Goal: Task Accomplishment & Management: Complete application form

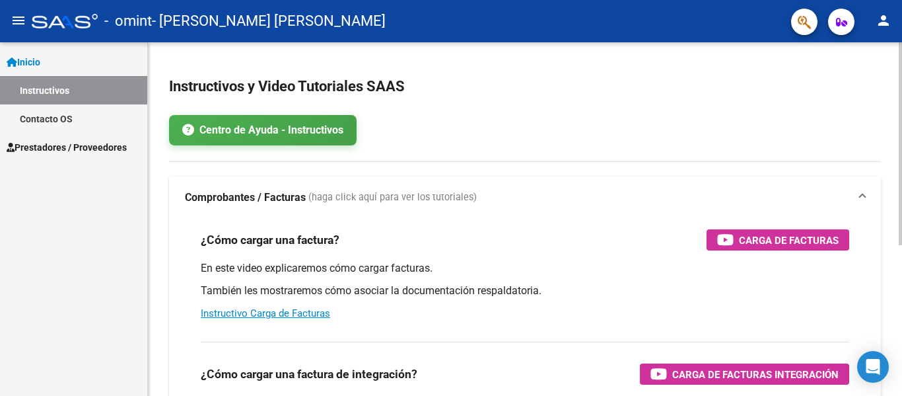
click at [750, 99] on app-root-component "Instructivos y Video Tutoriales SAAS Centro de Ayuda - Instructivos Comprobante…" at bounding box center [525, 329] width 712 height 532
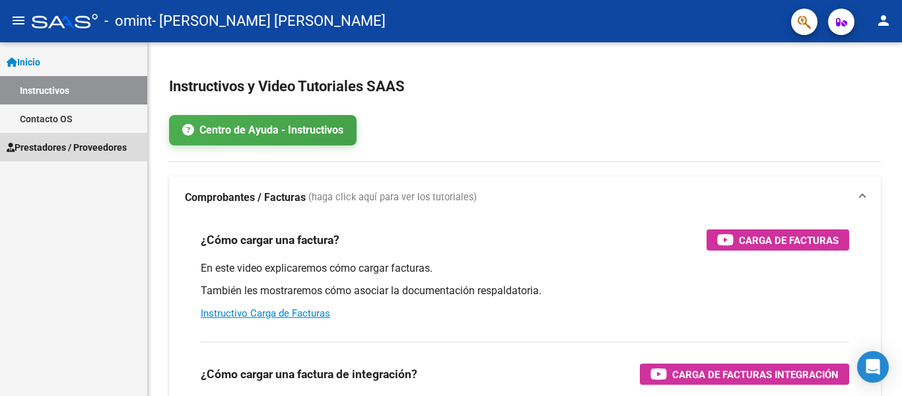
click at [67, 149] on span "Prestadores / Proveedores" at bounding box center [67, 147] width 120 height 15
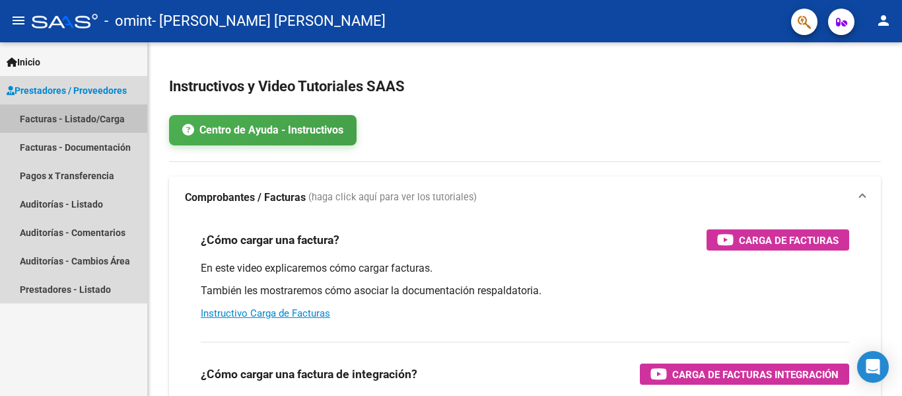
click at [79, 118] on link "Facturas - Listado/Carga" at bounding box center [73, 118] width 147 height 28
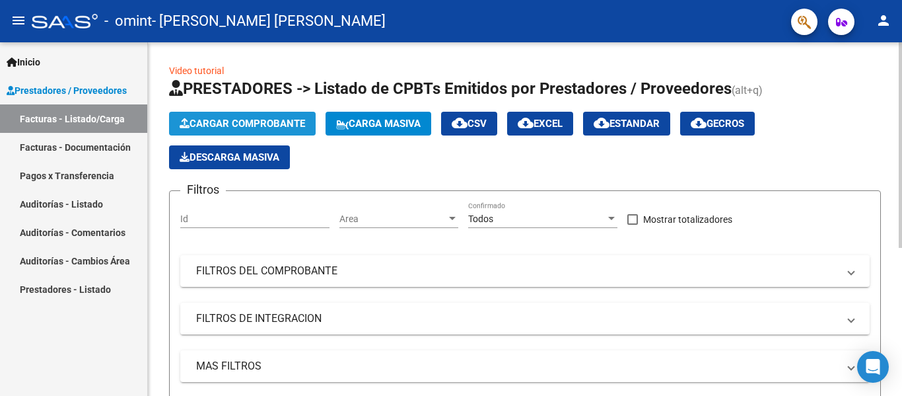
click at [256, 123] on span "Cargar Comprobante" at bounding box center [243, 124] width 126 height 12
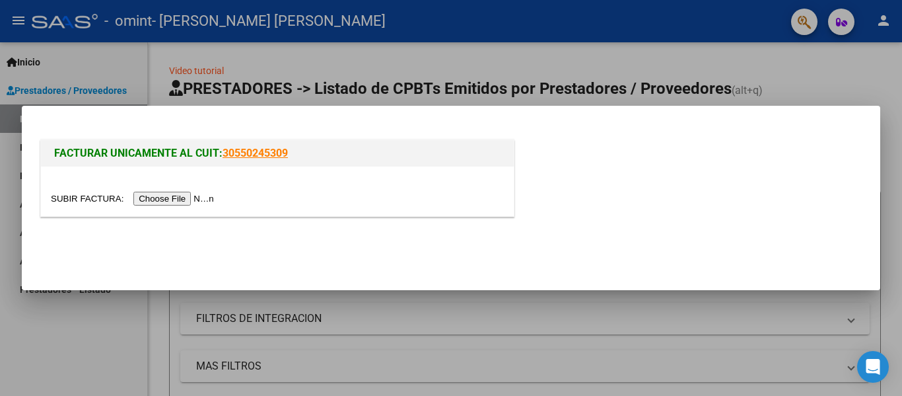
click at [205, 198] on input "file" at bounding box center [134, 199] width 167 height 14
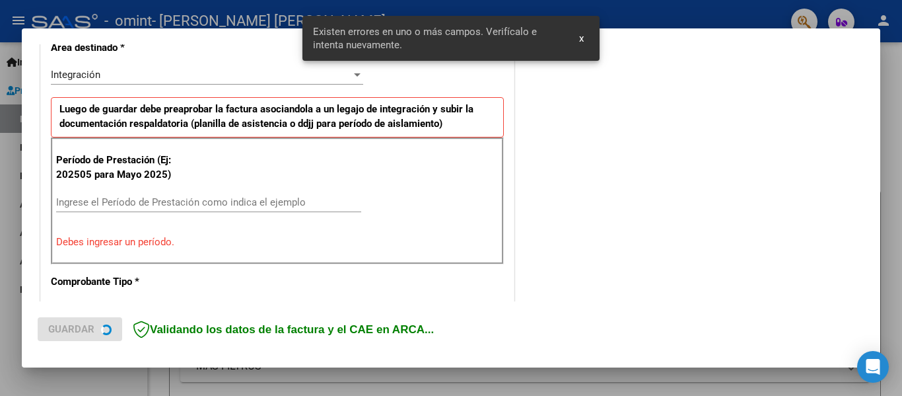
scroll to position [332, 0]
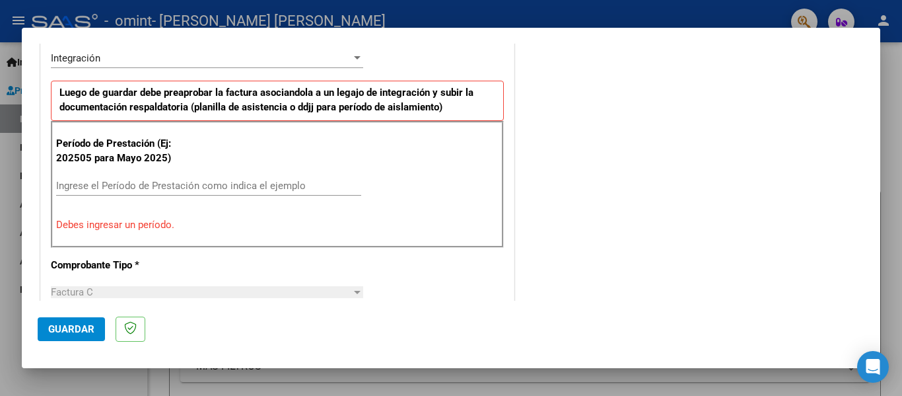
click at [141, 184] on input "Ingrese el Período de Prestación como indica el ejemplo" at bounding box center [208, 186] width 305 height 12
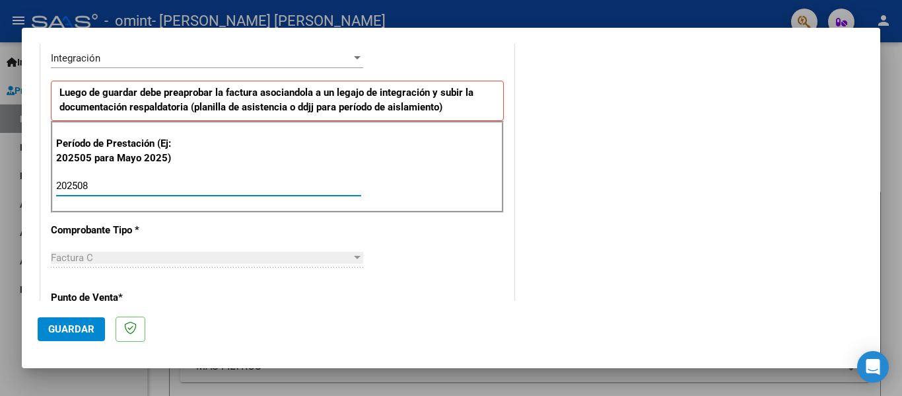
type input "202508"
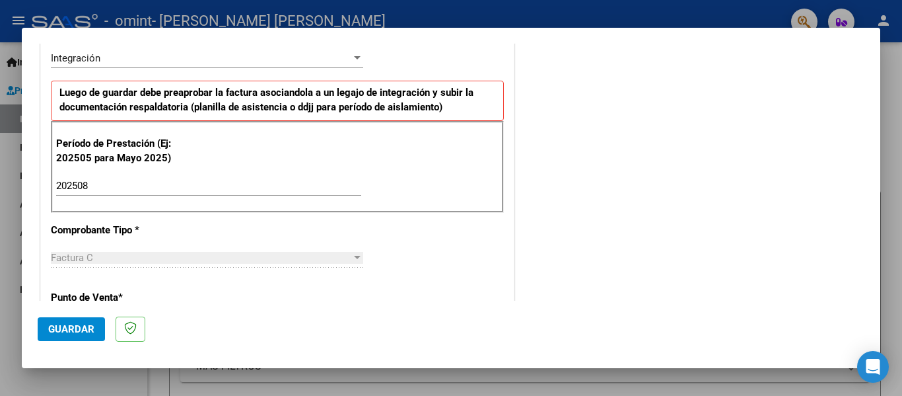
click at [127, 256] on div "Factura C" at bounding box center [201, 258] width 301 height 12
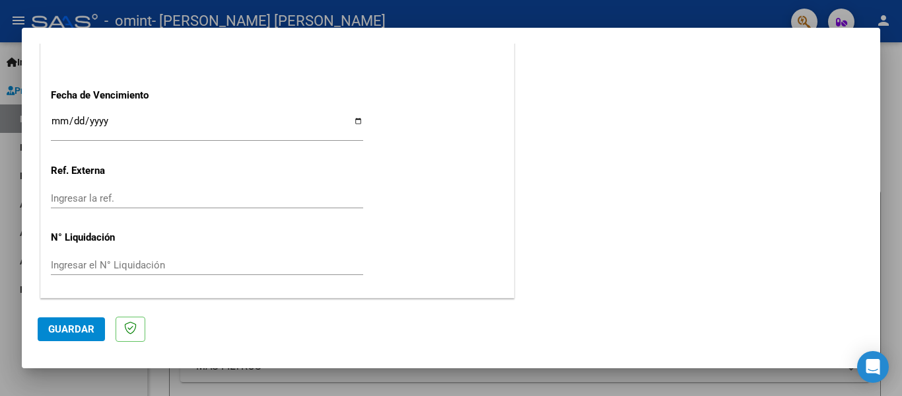
scroll to position [905, 0]
click at [84, 330] on span "Guardar" at bounding box center [71, 329] width 46 height 12
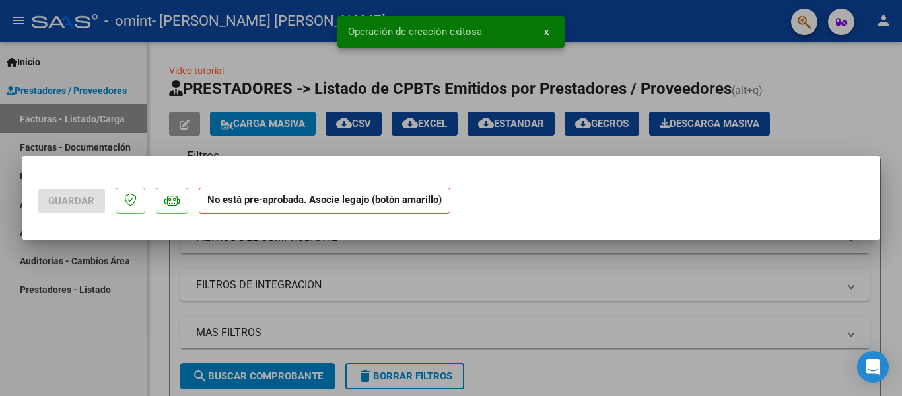
scroll to position [0, 0]
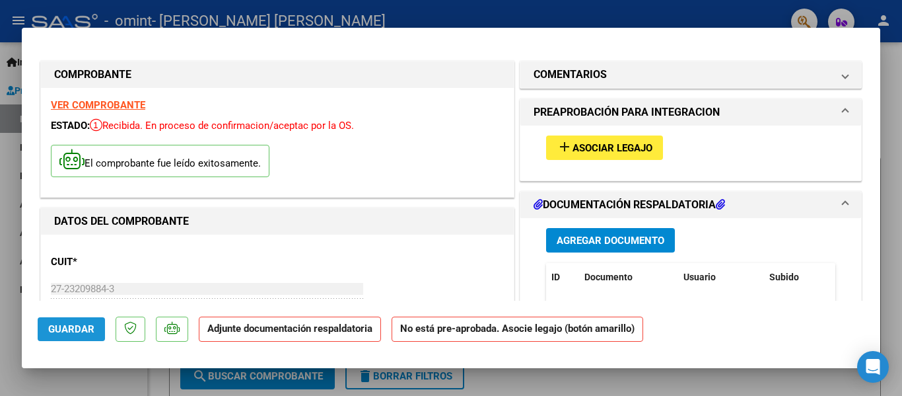
click at [74, 329] on span "Guardar" at bounding box center [71, 329] width 46 height 12
click at [251, 328] on strong "Adjunte documentación respaldatoria" at bounding box center [289, 328] width 165 height 12
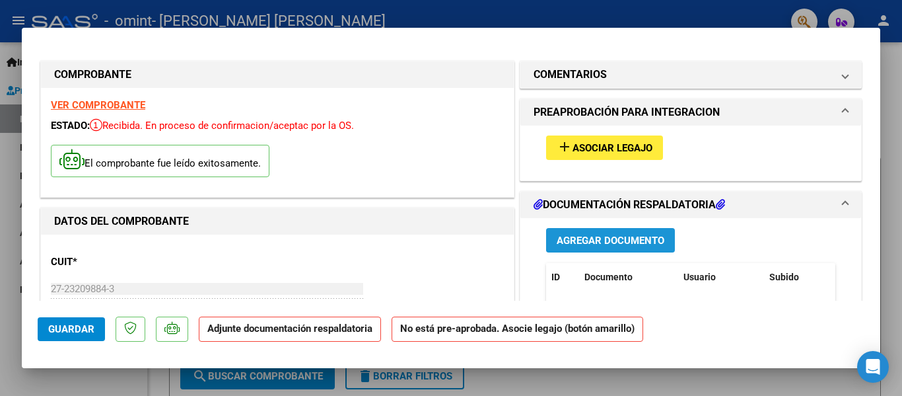
click at [620, 239] on span "Agregar Documento" at bounding box center [611, 240] width 108 height 12
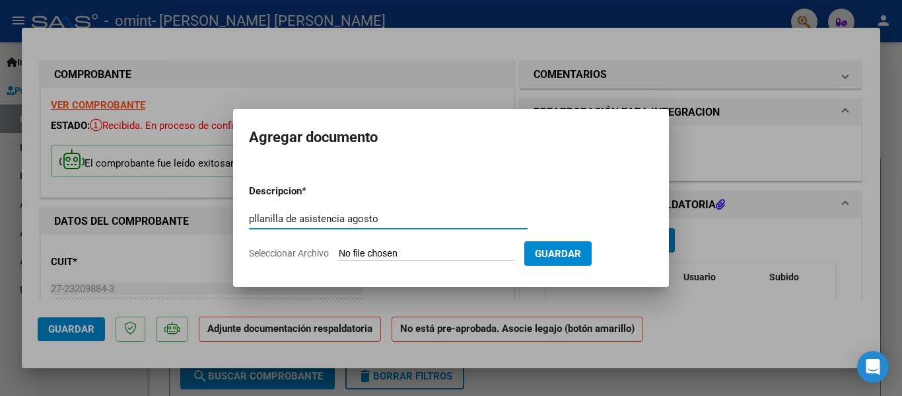
type input "pllanilla de asistencia agosto"
click at [310, 253] on span "Seleccionar Archivo" at bounding box center [289, 253] width 80 height 11
click at [339, 253] on input "Seleccionar Archivo" at bounding box center [426, 254] width 175 height 13
type input "C:\fakepath\Asist [PERSON_NAME] [DATE].pdf"
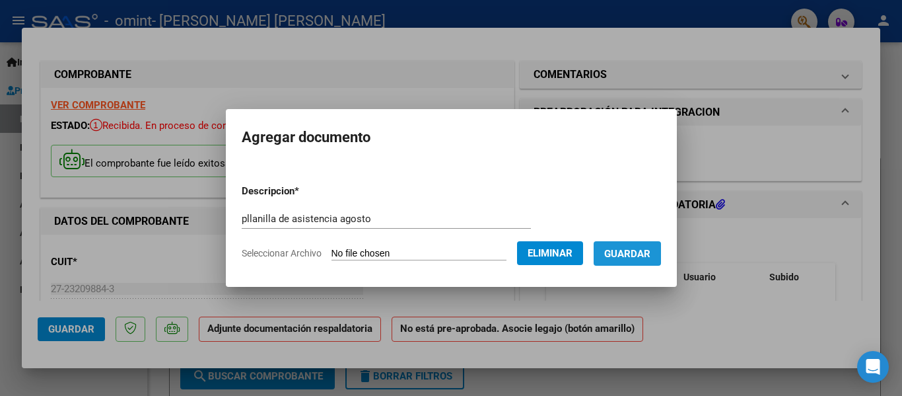
click at [637, 256] on span "Guardar" at bounding box center [627, 254] width 46 height 12
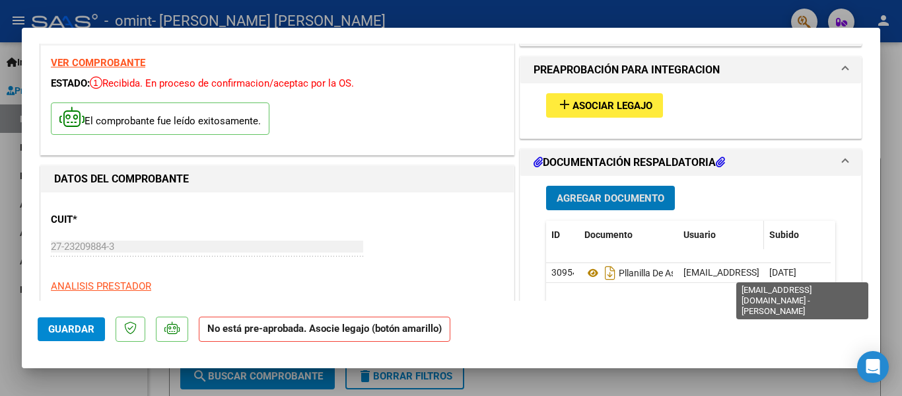
scroll to position [43, 0]
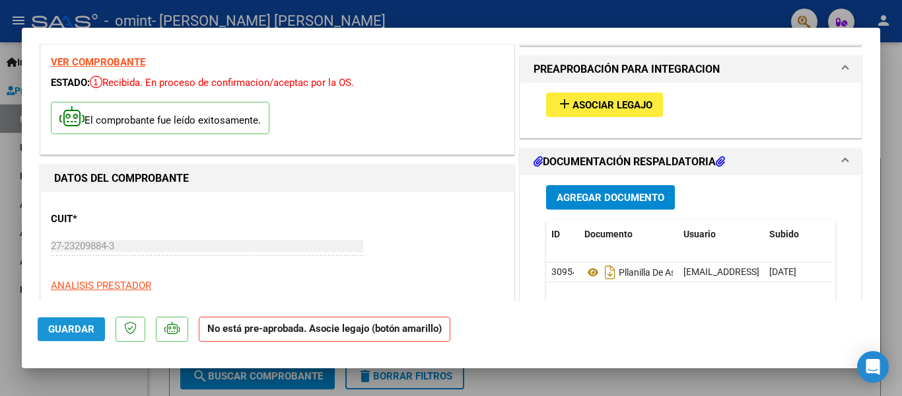
click at [88, 322] on button "Guardar" at bounding box center [71, 329] width 67 height 24
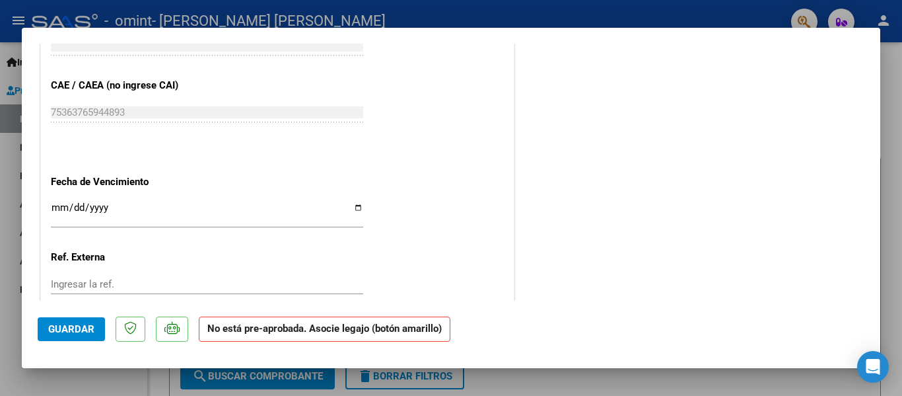
scroll to position [890, 0]
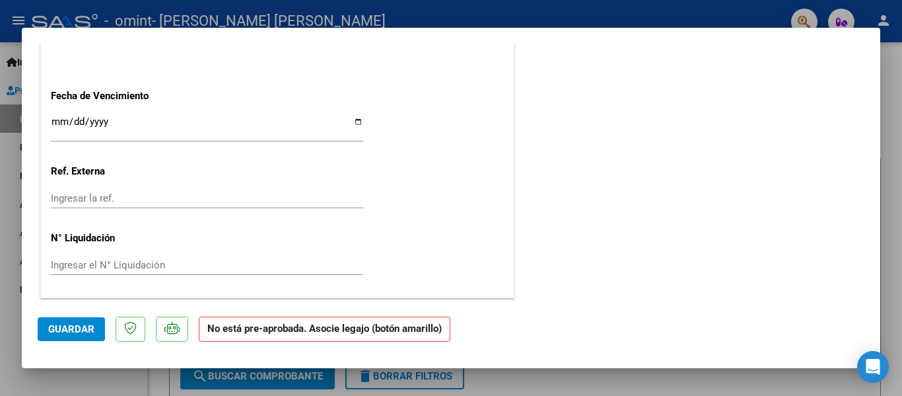
click at [705, 18] on div at bounding box center [451, 198] width 902 height 396
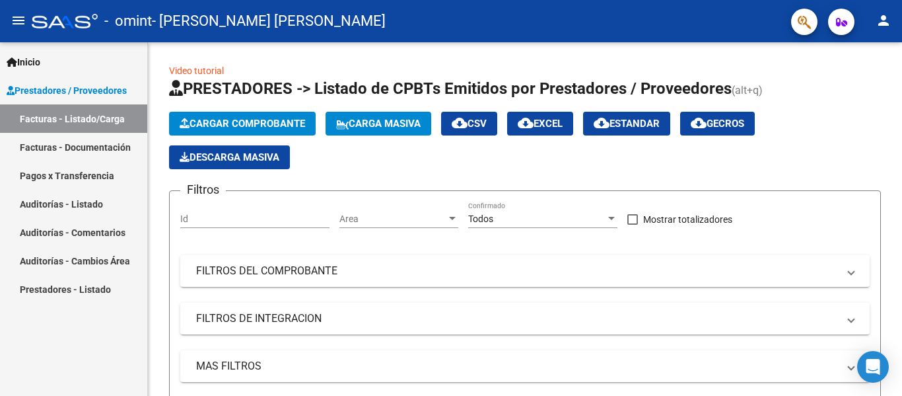
click at [97, 203] on link "Auditorías - Listado" at bounding box center [73, 204] width 147 height 28
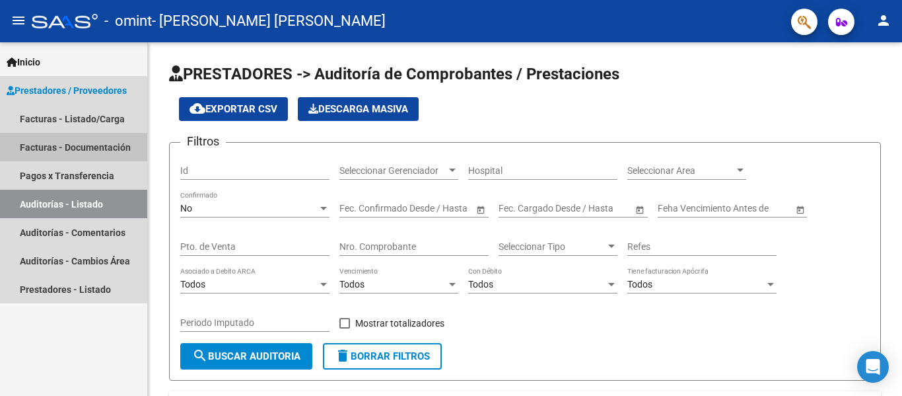
click at [119, 144] on link "Facturas - Documentación" at bounding box center [73, 147] width 147 height 28
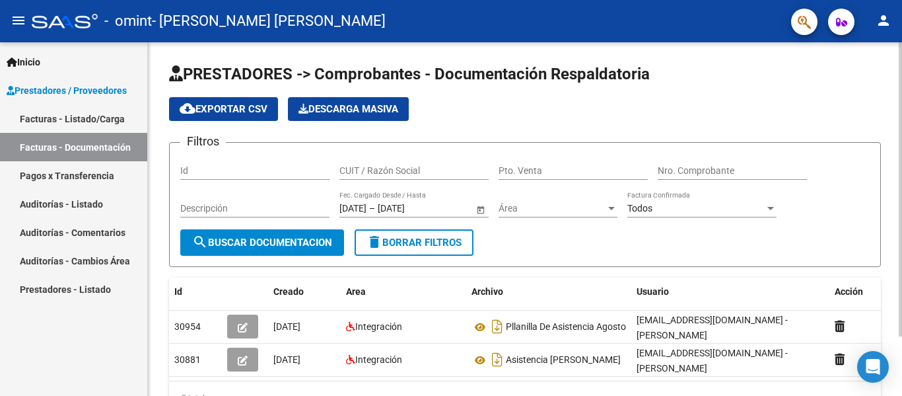
scroll to position [71, 0]
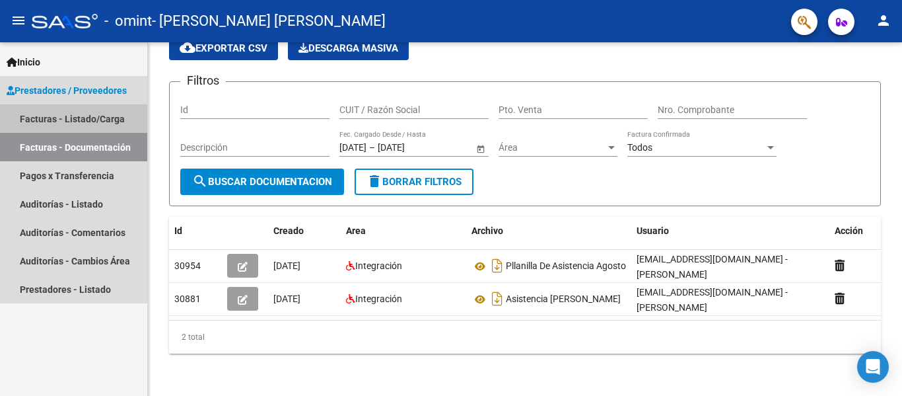
click at [111, 115] on link "Facturas - Listado/Carga" at bounding box center [73, 118] width 147 height 28
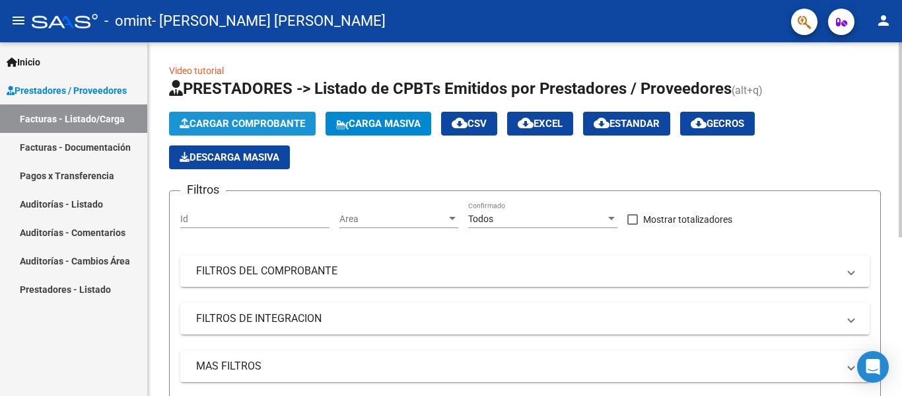
click at [273, 122] on span "Cargar Comprobante" at bounding box center [243, 124] width 126 height 12
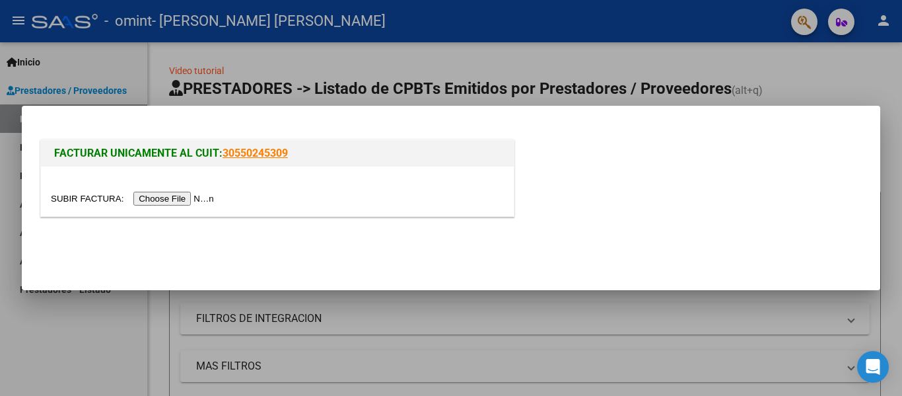
click at [209, 197] on input "file" at bounding box center [134, 199] width 167 height 14
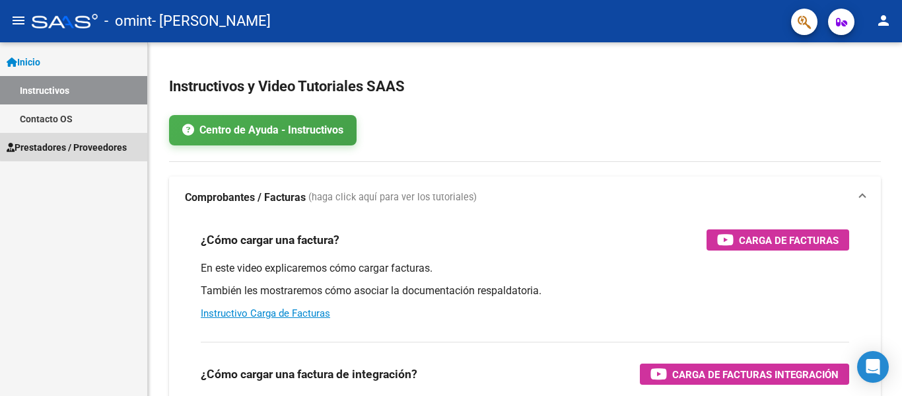
click at [81, 145] on span "Prestadores / Proveedores" at bounding box center [67, 147] width 120 height 15
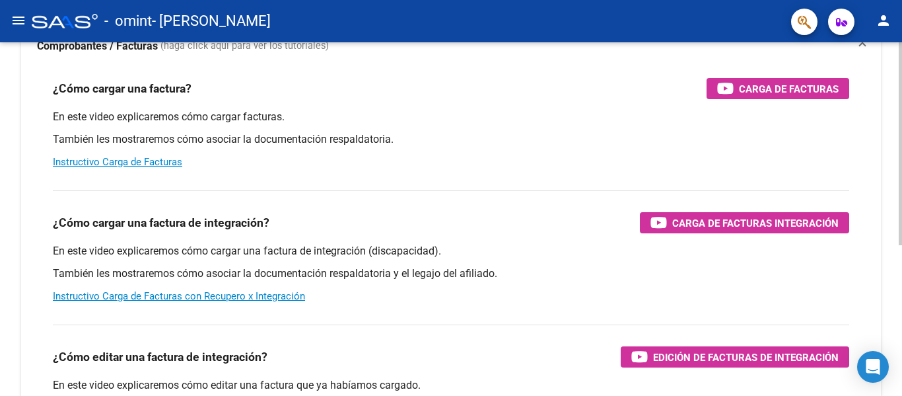
scroll to position [153, 0]
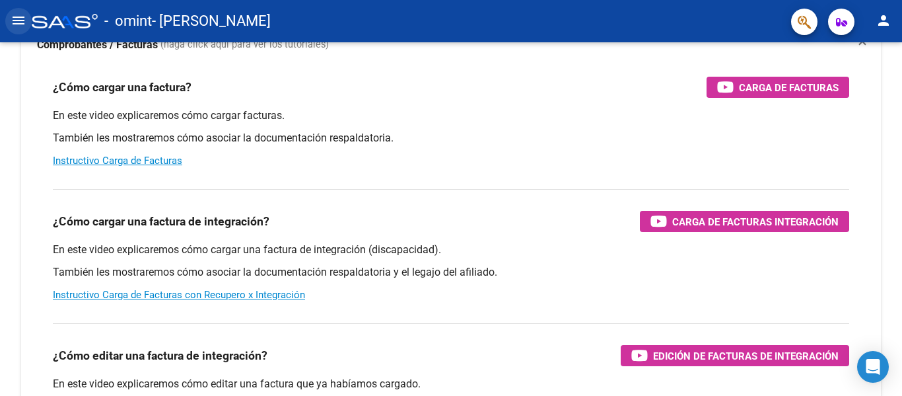
click at [11, 24] on mat-icon "menu" at bounding box center [19, 21] width 16 height 16
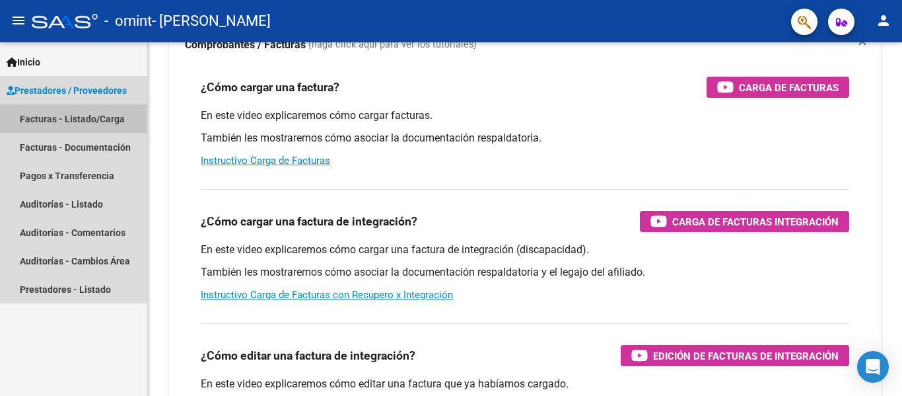
click at [122, 122] on link "Facturas - Listado/Carga" at bounding box center [73, 118] width 147 height 28
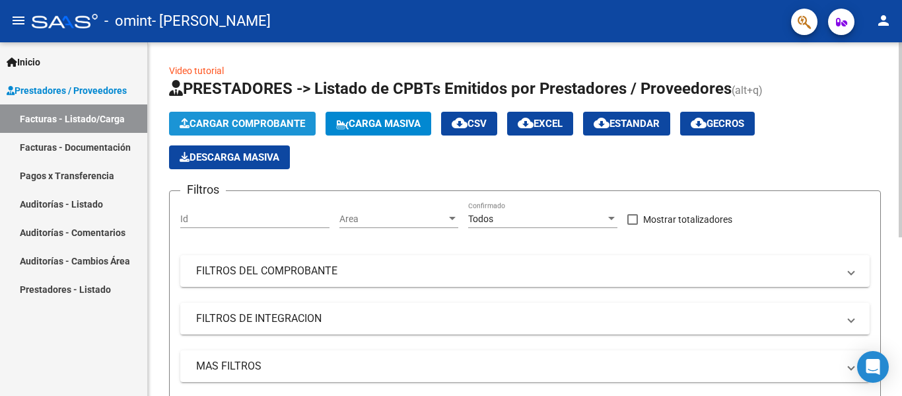
click at [244, 123] on span "Cargar Comprobante" at bounding box center [243, 124] width 126 height 12
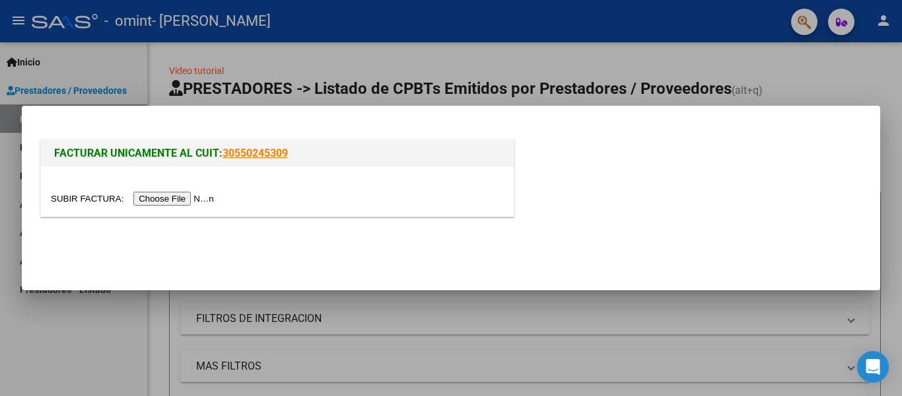
click at [195, 199] on input "file" at bounding box center [134, 199] width 167 height 14
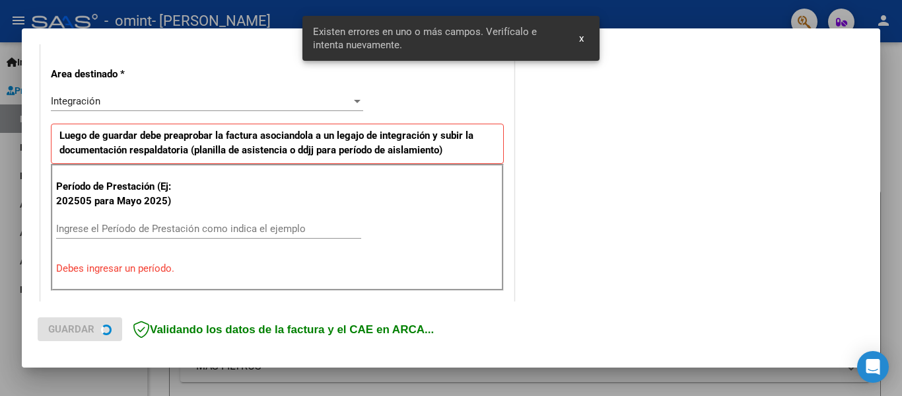
scroll to position [306, 0]
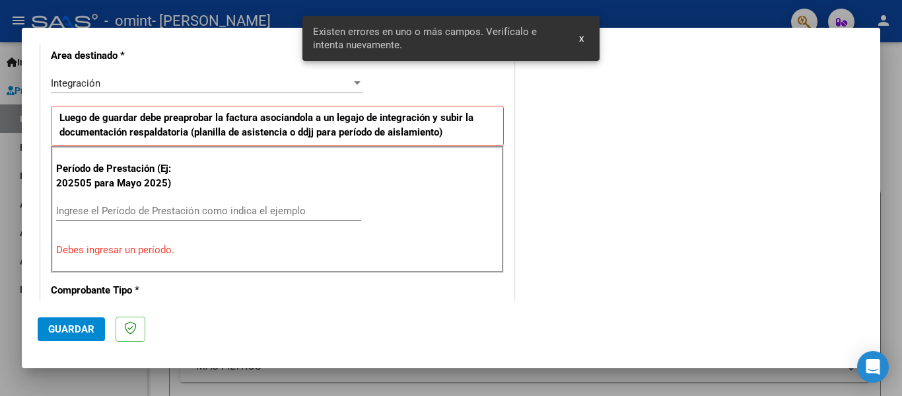
click at [127, 206] on input "Ingrese el Período de Prestación como indica el ejemplo" at bounding box center [208, 211] width 305 height 12
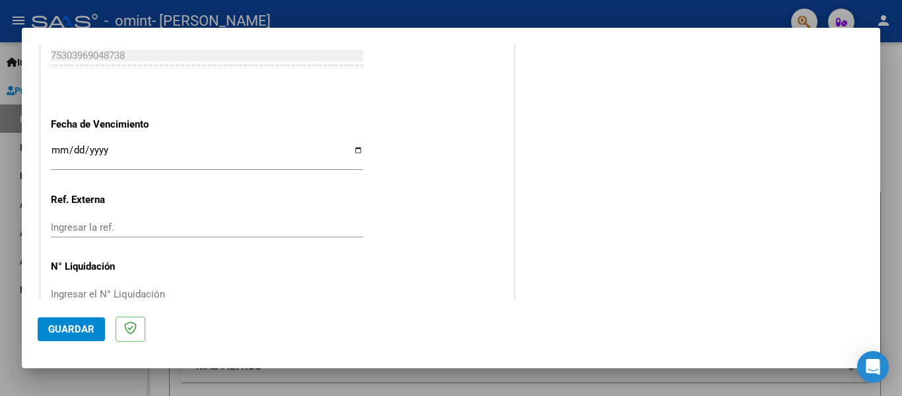
scroll to position [906, 0]
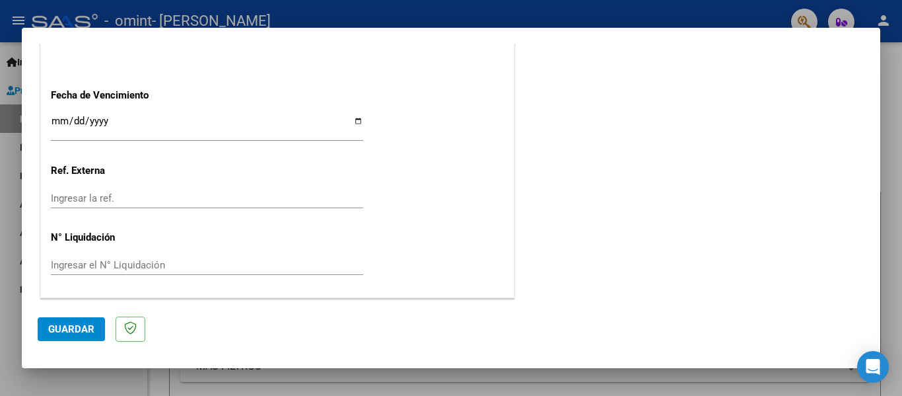
type input "202507"
click at [77, 328] on span "Guardar" at bounding box center [71, 329] width 46 height 12
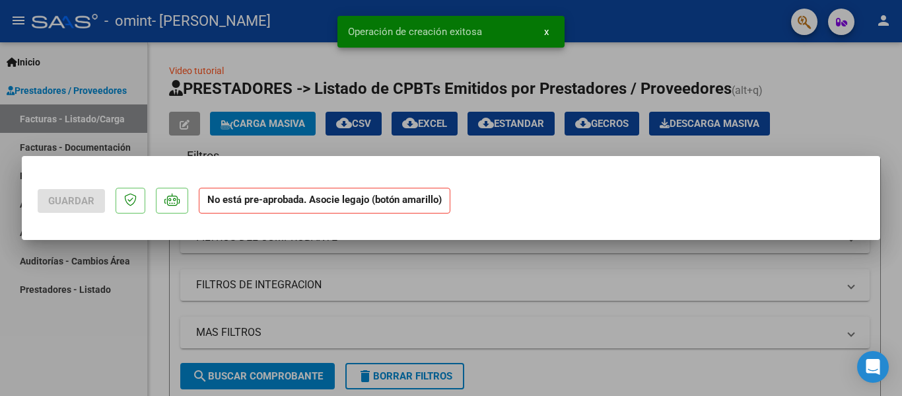
scroll to position [0, 0]
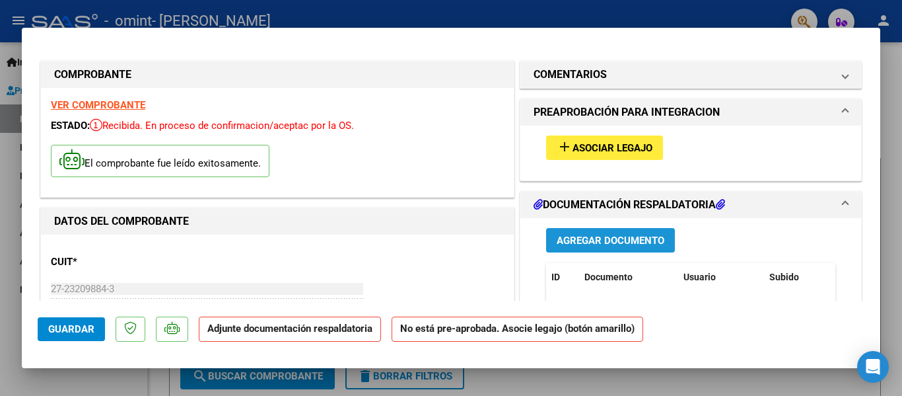
click at [604, 242] on span "Agregar Documento" at bounding box center [611, 240] width 108 height 12
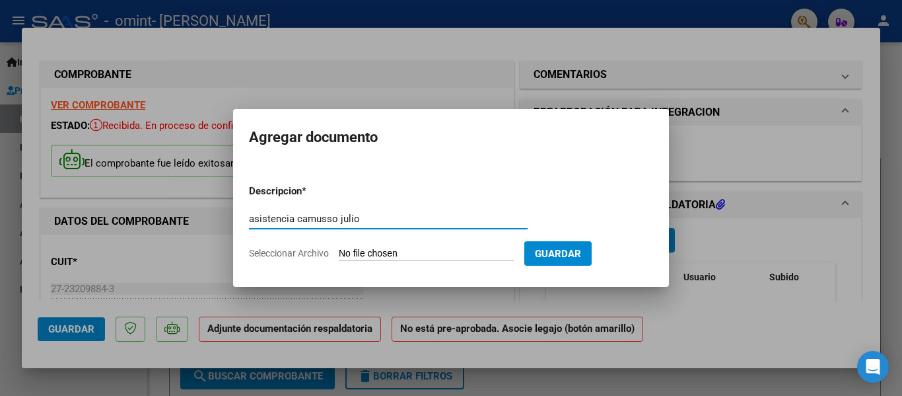
type input "asistencia camusso julio"
click at [318, 250] on span "Seleccionar Archivo" at bounding box center [289, 253] width 80 height 11
click at [339, 250] on input "Seleccionar Archivo" at bounding box center [426, 254] width 175 height 13
type input "C:\fakepath\Asist Camusso jul25.pdf"
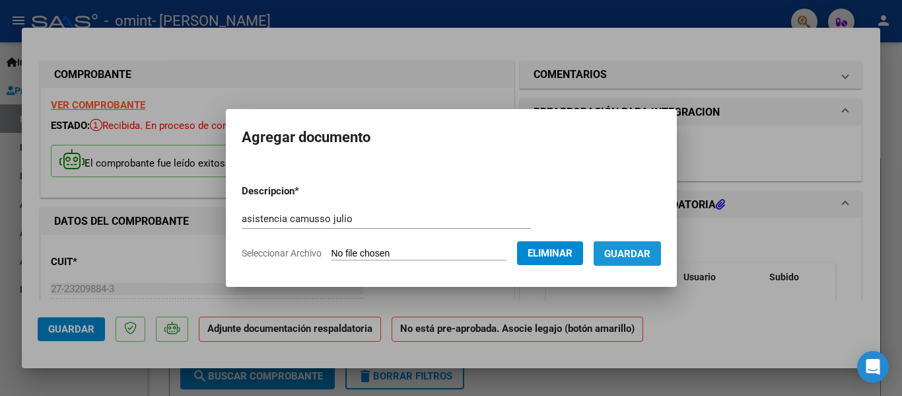
click at [631, 250] on span "Guardar" at bounding box center [627, 254] width 46 height 12
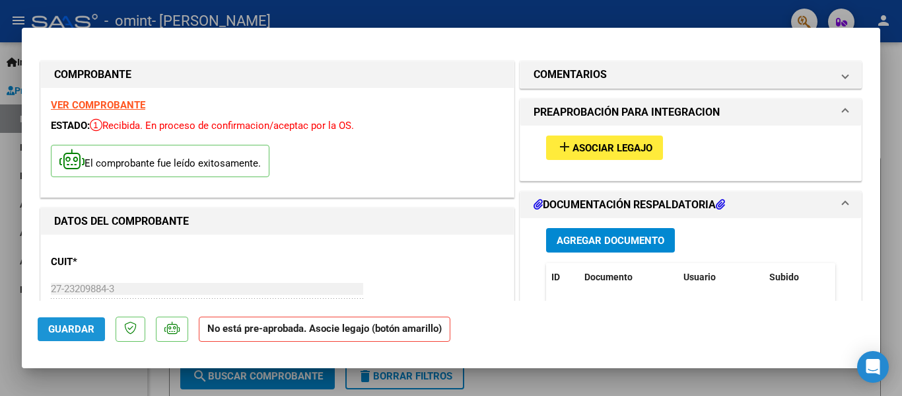
click at [50, 323] on span "Guardar" at bounding box center [71, 329] width 46 height 12
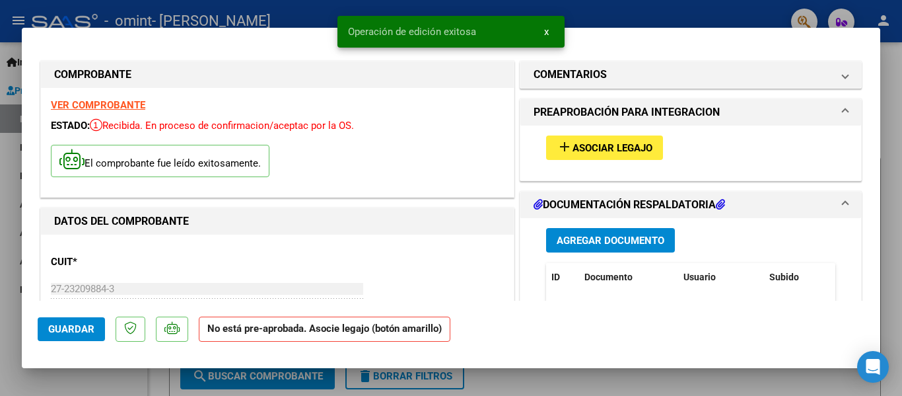
click at [66, 22] on div at bounding box center [451, 198] width 902 height 396
type input "$ 0,00"
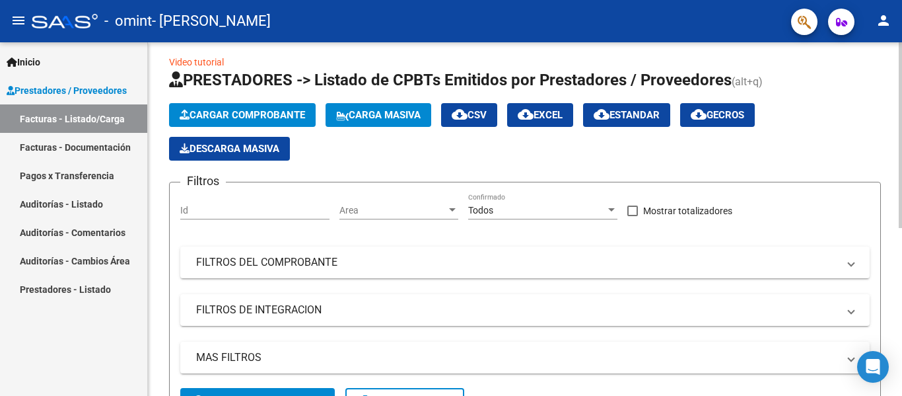
scroll to position [7, 0]
